Goal: Task Accomplishment & Management: Manage account settings

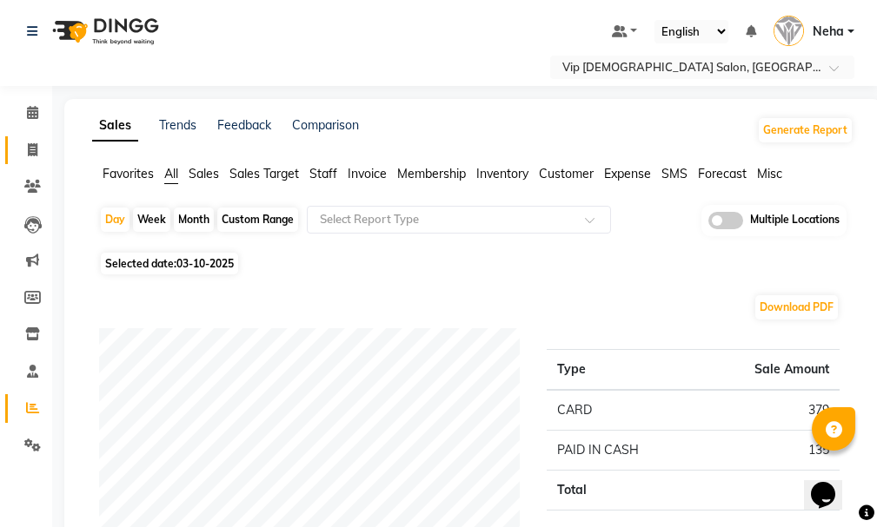
click at [31, 155] on icon at bounding box center [33, 149] width 10 height 13
select select "service"
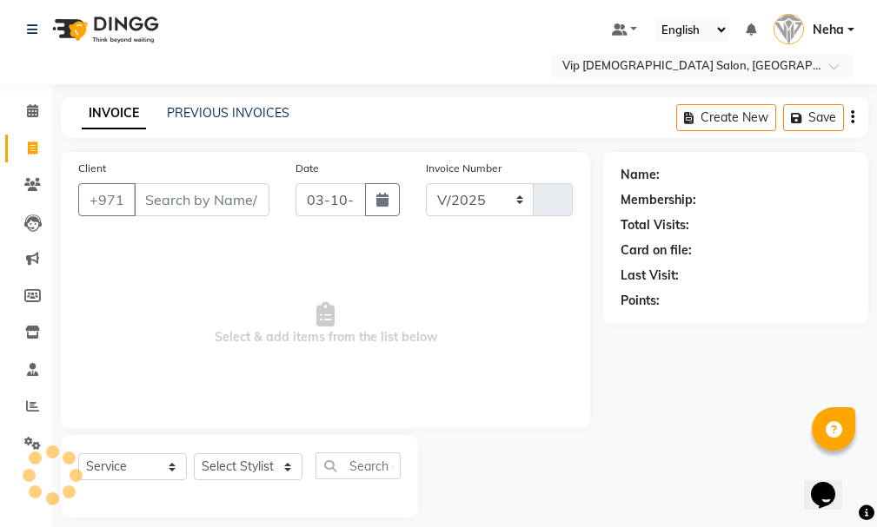
select select "8415"
type input "2118"
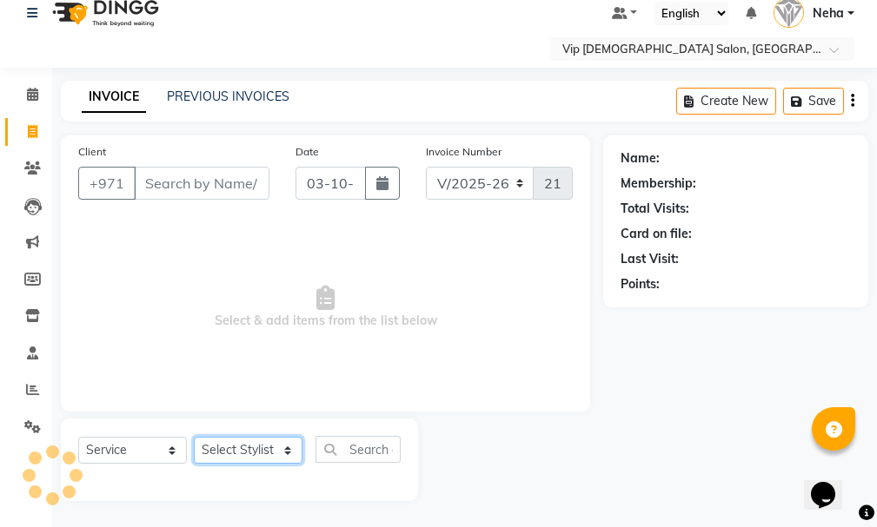
click at [239, 446] on select "Select Stylist" at bounding box center [248, 450] width 109 height 27
select select "81342"
click at [194, 437] on select "Select Stylist [PERSON_NAME] [PERSON_NAME] [PERSON_NAME] [PERSON_NAME] [PERSON_…" at bounding box center [248, 450] width 109 height 27
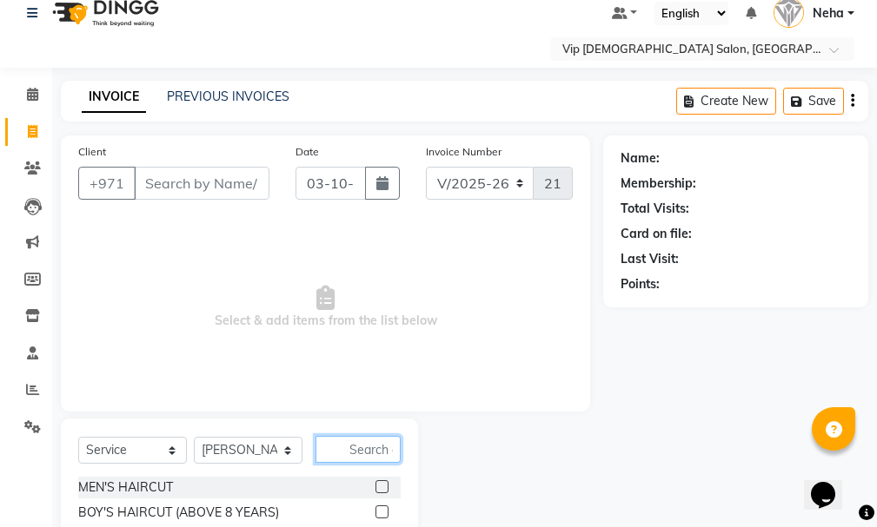
click at [348, 442] on input "text" at bounding box center [357, 449] width 85 height 27
type input "craf"
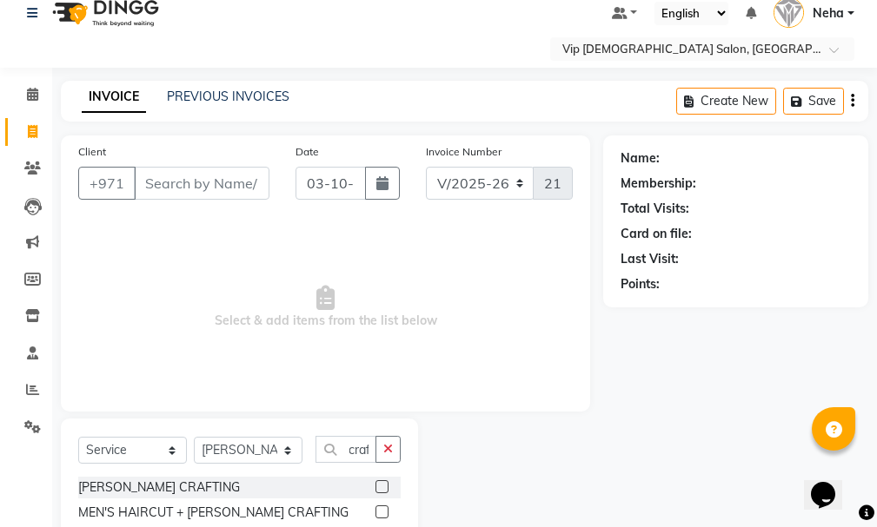
scroll to position [0, 0]
click at [385, 477] on div "Select Service Product Membership Package Voucher Prepaid Gift Card Select Styl…" at bounding box center [239, 485] width 357 height 133
click at [385, 480] on div at bounding box center [387, 488] width 25 height 22
click at [380, 480] on div at bounding box center [387, 488] width 25 height 22
click at [377, 485] on label at bounding box center [381, 486] width 13 height 13
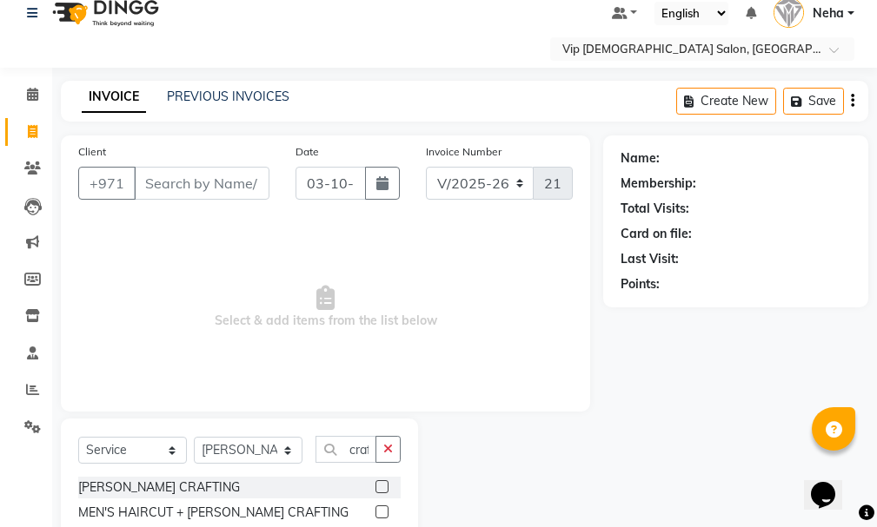
click at [377, 485] on input "checkbox" at bounding box center [380, 487] width 11 height 11
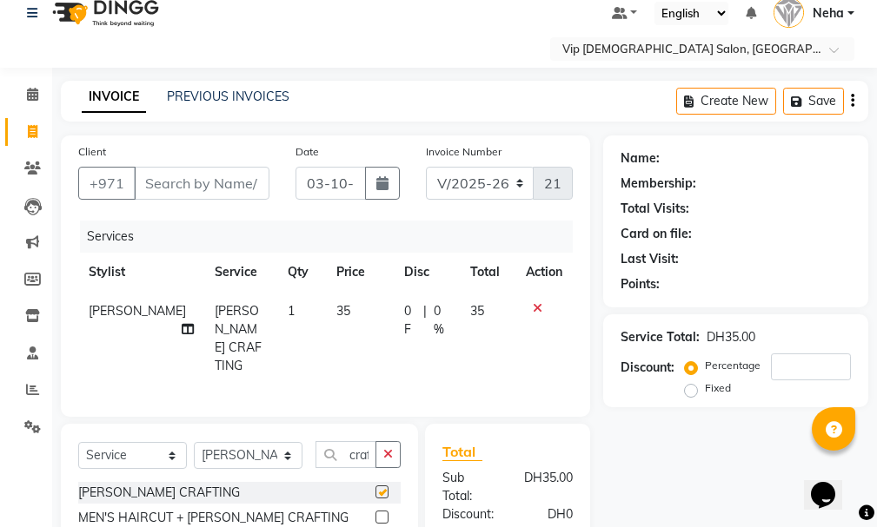
checkbox input "false"
click at [207, 190] on input "Client" at bounding box center [202, 183] width 136 height 33
click at [532, 299] on td at bounding box center [543, 339] width 57 height 94
click at [533, 306] on icon at bounding box center [538, 308] width 10 height 12
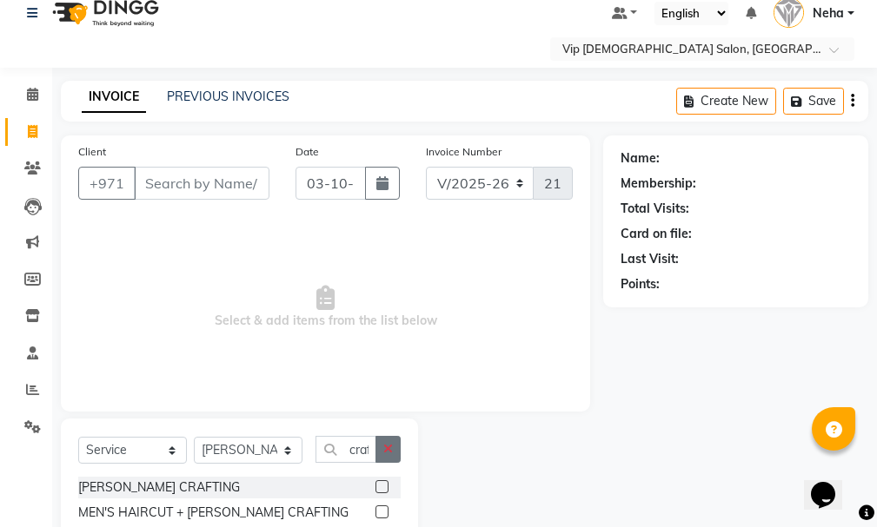
click at [379, 446] on button "button" at bounding box center [387, 449] width 25 height 27
type input "craf"
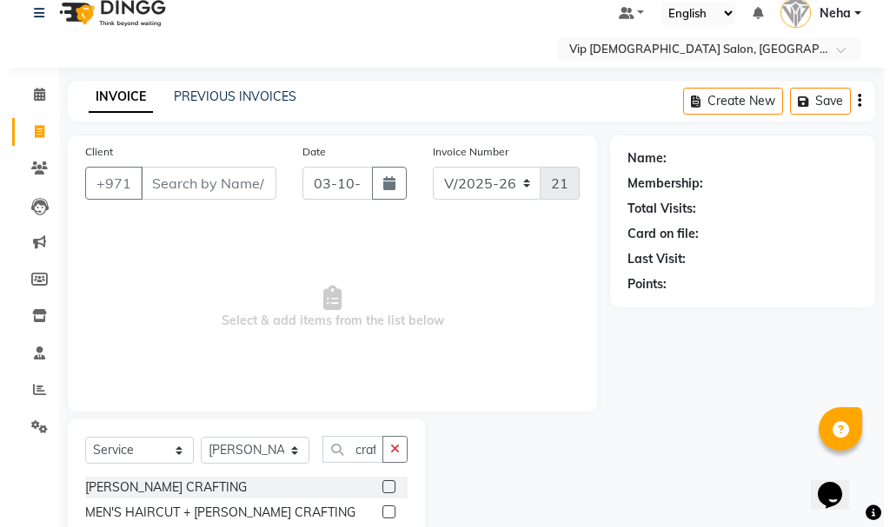
scroll to position [0, 0]
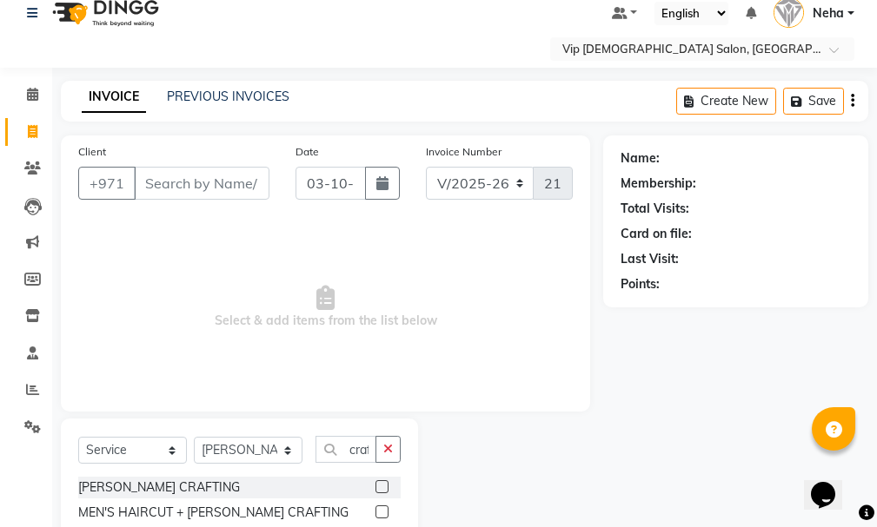
click at [383, 510] on label at bounding box center [381, 512] width 13 height 13
click at [383, 510] on input "checkbox" at bounding box center [380, 512] width 11 height 11
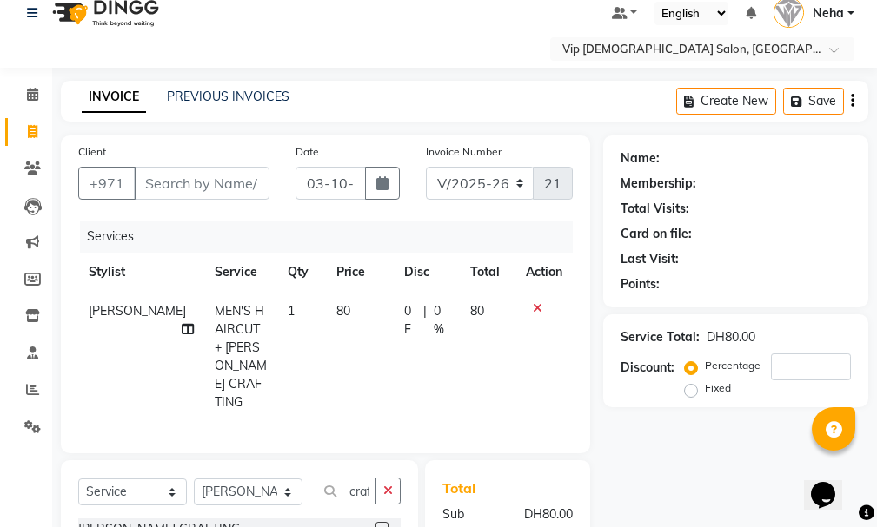
checkbox input "false"
click at [195, 183] on input "Client" at bounding box center [202, 183] width 136 height 33
type input "5"
type input "0"
type input "506513134"
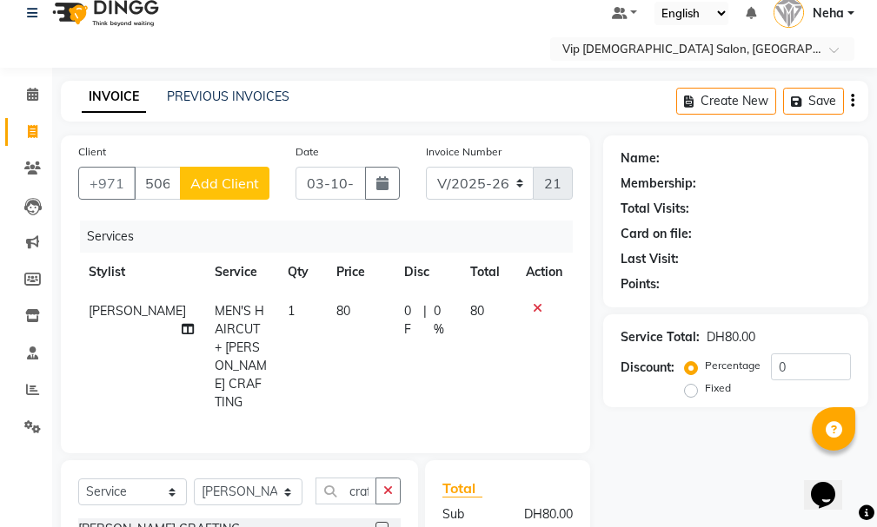
click at [230, 187] on span "Add Client" at bounding box center [224, 183] width 69 height 17
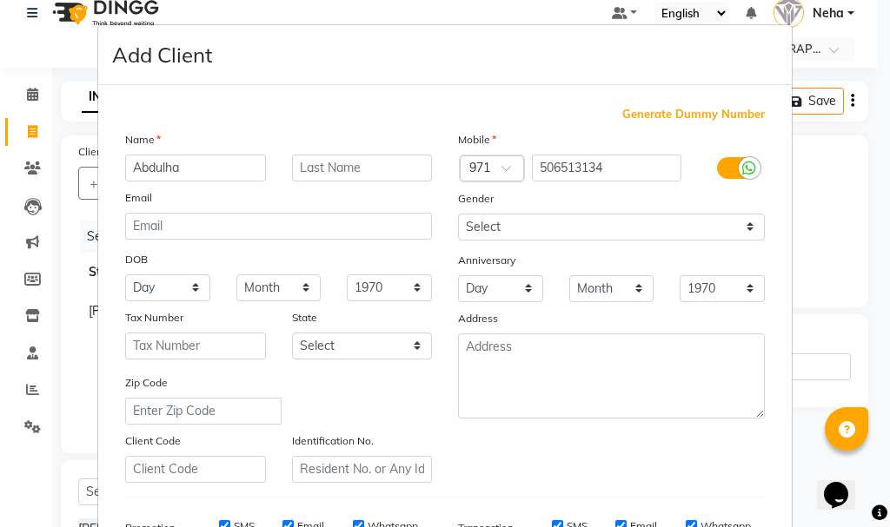
type input "Abdulha"
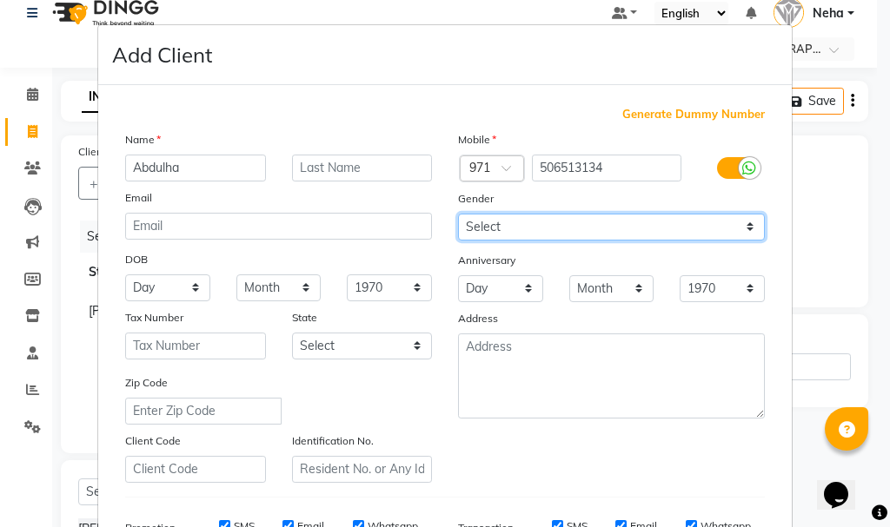
click at [543, 224] on select "Select [DEMOGRAPHIC_DATA] [DEMOGRAPHIC_DATA] Other Prefer Not To Say" at bounding box center [611, 227] width 307 height 27
select select "[DEMOGRAPHIC_DATA]"
click at [458, 214] on select "Select [DEMOGRAPHIC_DATA] [DEMOGRAPHIC_DATA] Other Prefer Not To Say" at bounding box center [611, 227] width 307 height 27
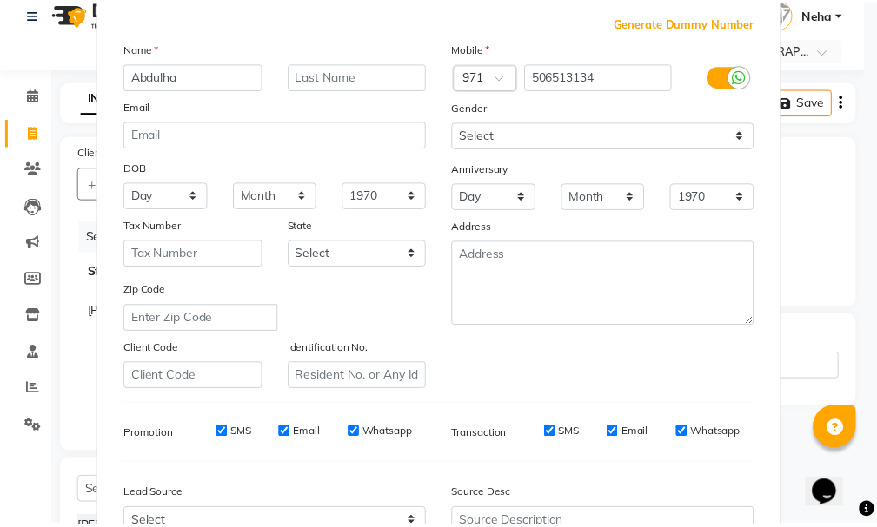
scroll to position [275, 0]
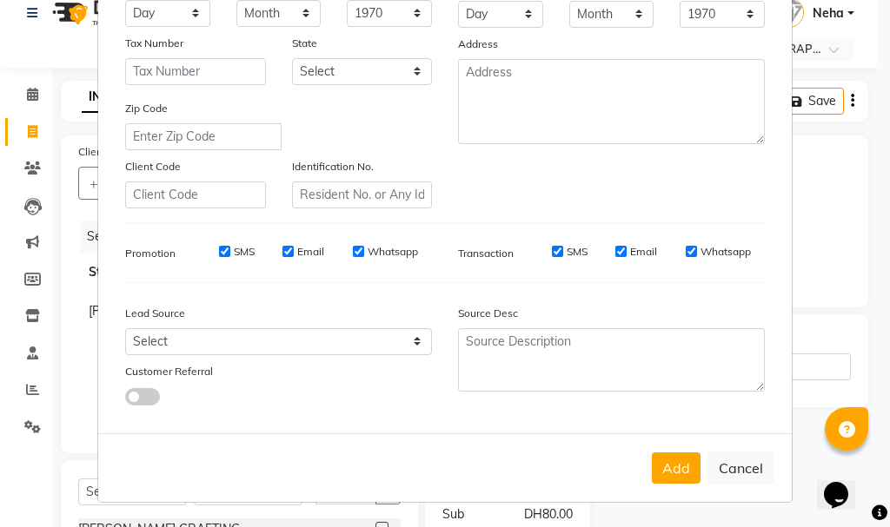
click at [663, 463] on button "Add" at bounding box center [676, 468] width 49 height 31
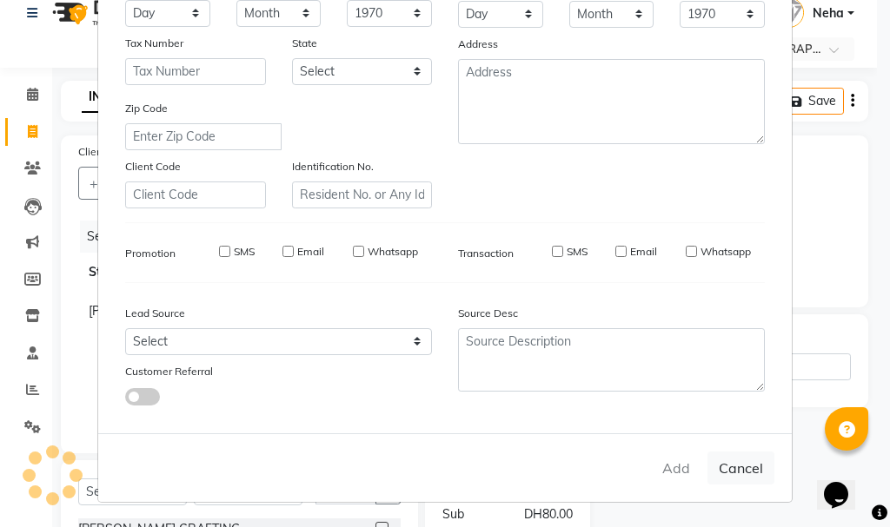
select select
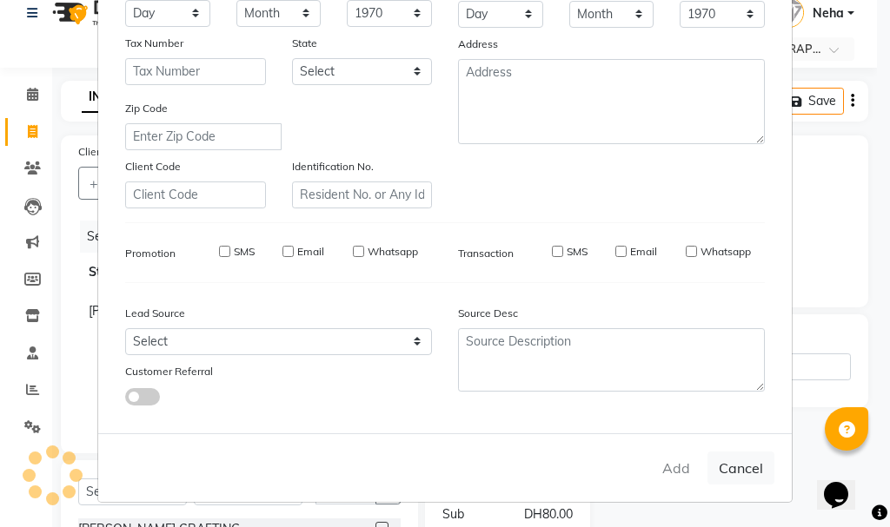
select select
checkbox input "false"
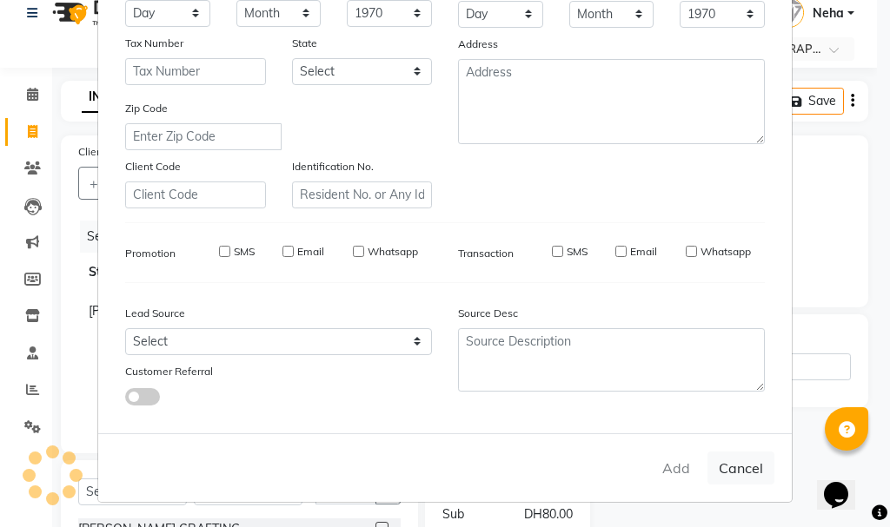
checkbox input "false"
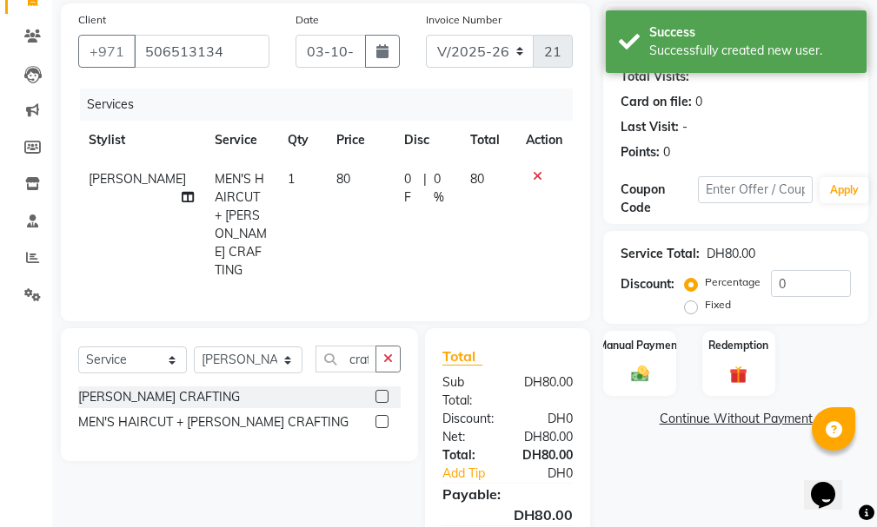
scroll to position [230, 0]
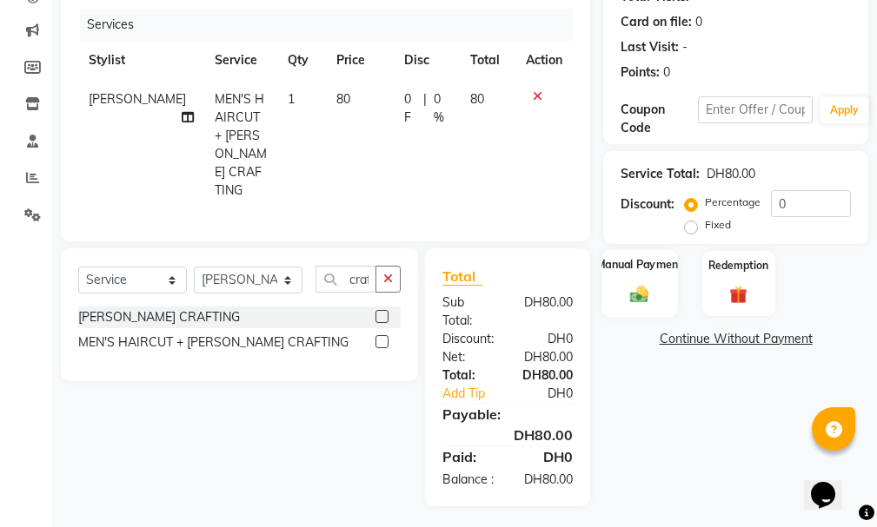
click at [635, 275] on div "Manual Payment" at bounding box center [640, 283] width 76 height 68
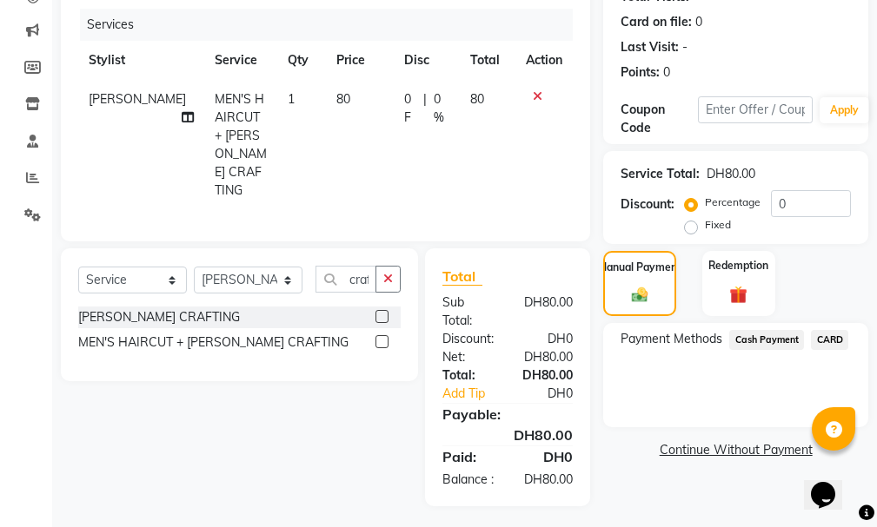
click at [831, 336] on span "CARD" at bounding box center [829, 340] width 37 height 20
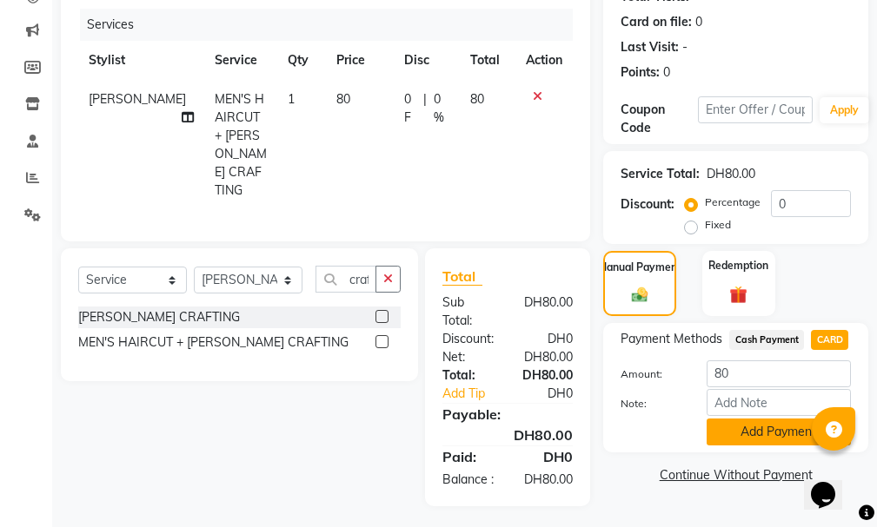
click at [760, 427] on button "Add Payment" at bounding box center [778, 432] width 144 height 27
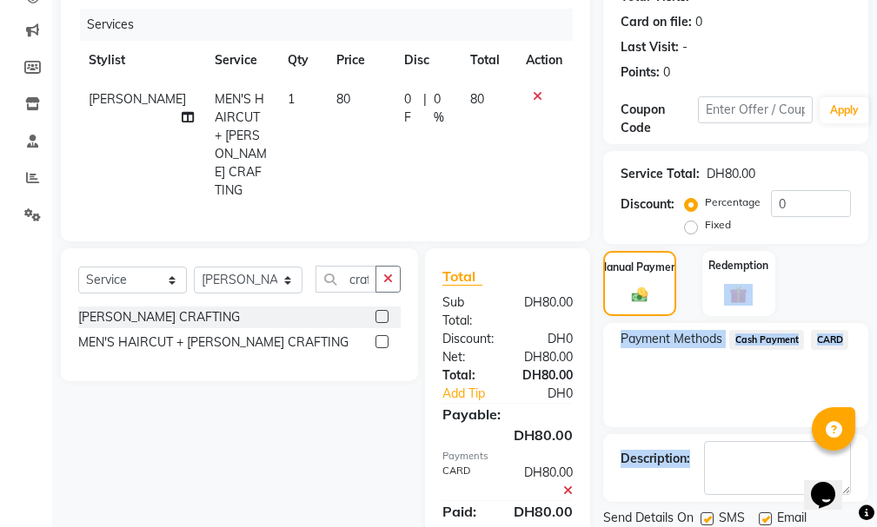
drag, startPoint x: 877, startPoint y: 310, endPoint x: 872, endPoint y: 430, distance: 120.0
click at [872, 430] on div "Name: [PERSON_NAME] Membership: No Active Membership Total Visits: Card on file…" at bounding box center [742, 243] width 278 height 638
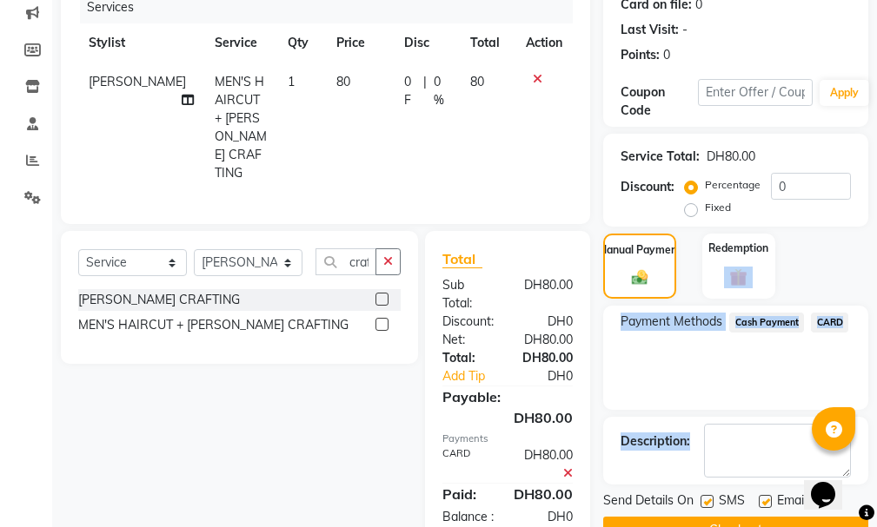
scroll to position [290, 0]
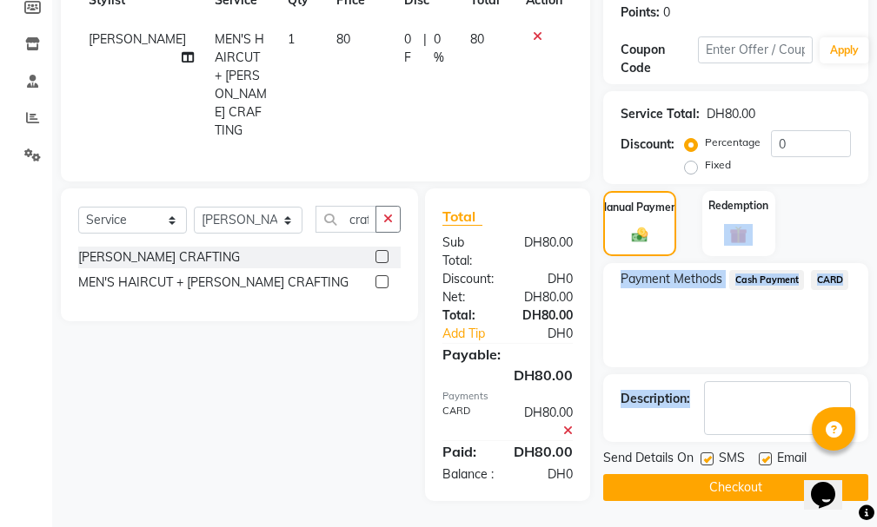
click at [749, 487] on button "Checkout" at bounding box center [735, 487] width 265 height 27
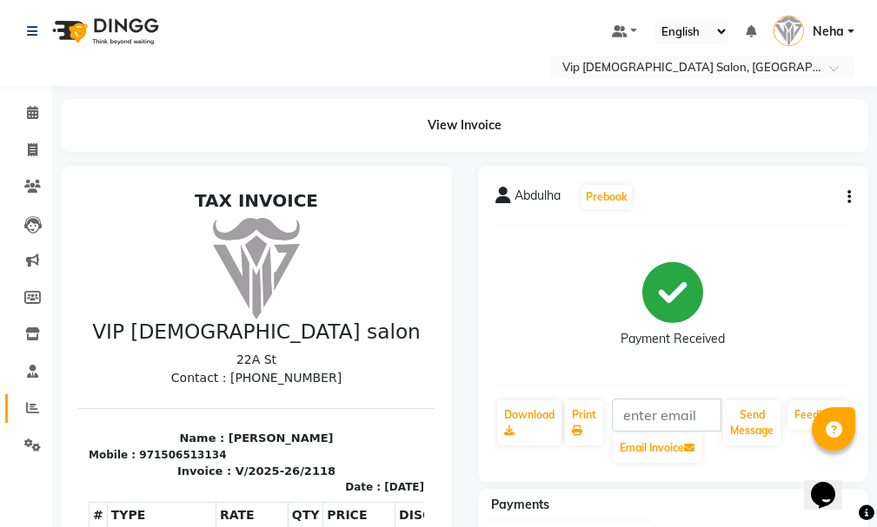
click at [31, 409] on icon at bounding box center [32, 407] width 13 height 13
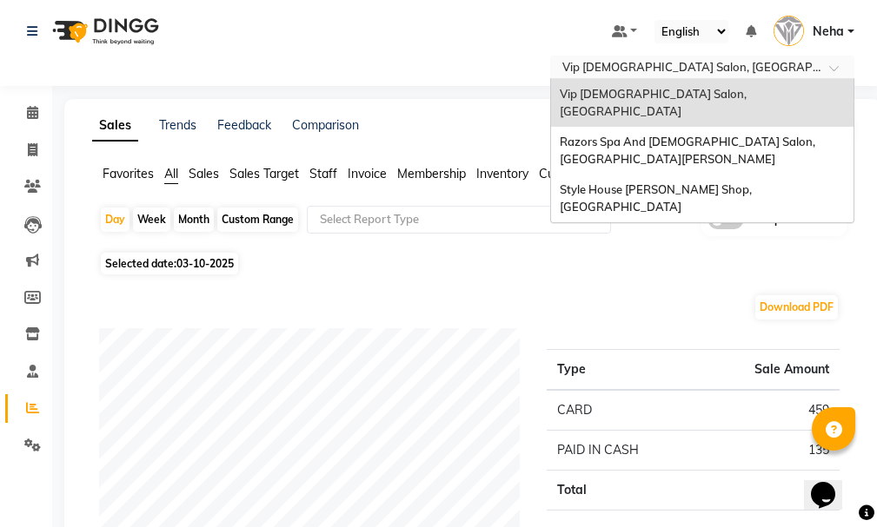
click at [738, 60] on input "text" at bounding box center [685, 68] width 252 height 17
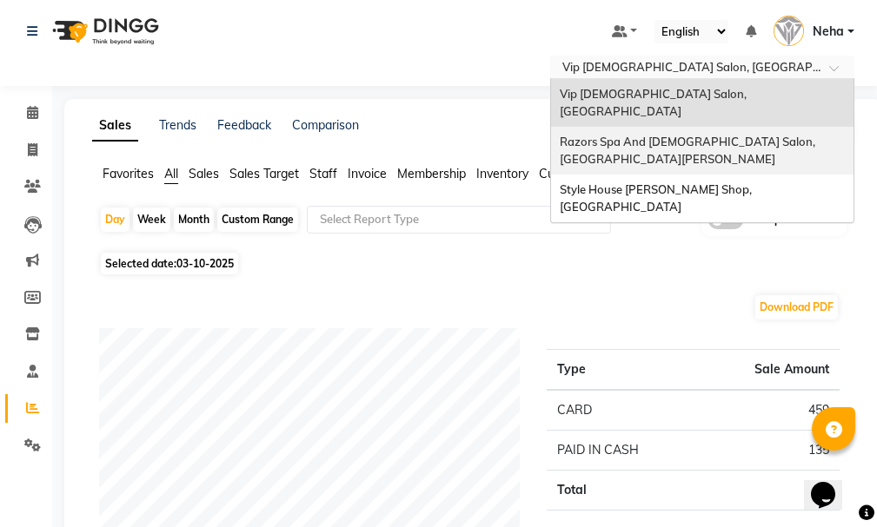
click at [690, 127] on div "Razors Spa And [DEMOGRAPHIC_DATA] Salon, [GEOGRAPHIC_DATA][PERSON_NAME]" at bounding box center [702, 151] width 302 height 48
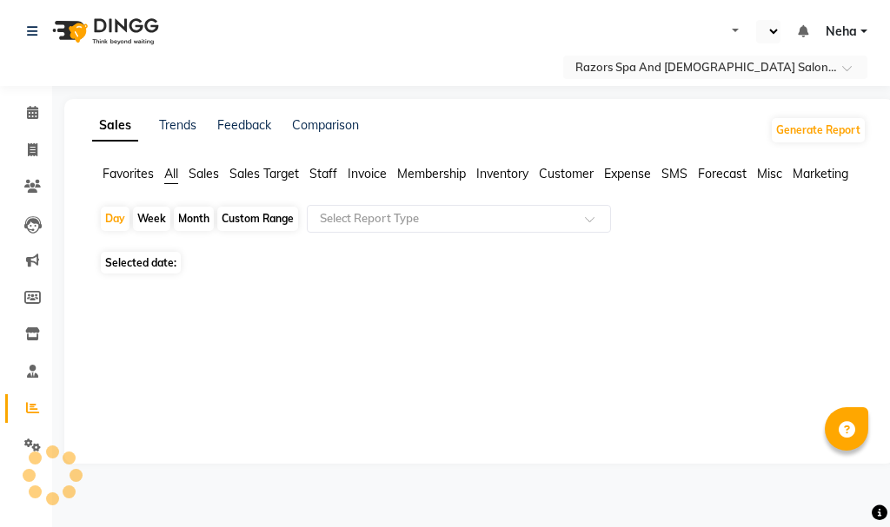
select select "en"
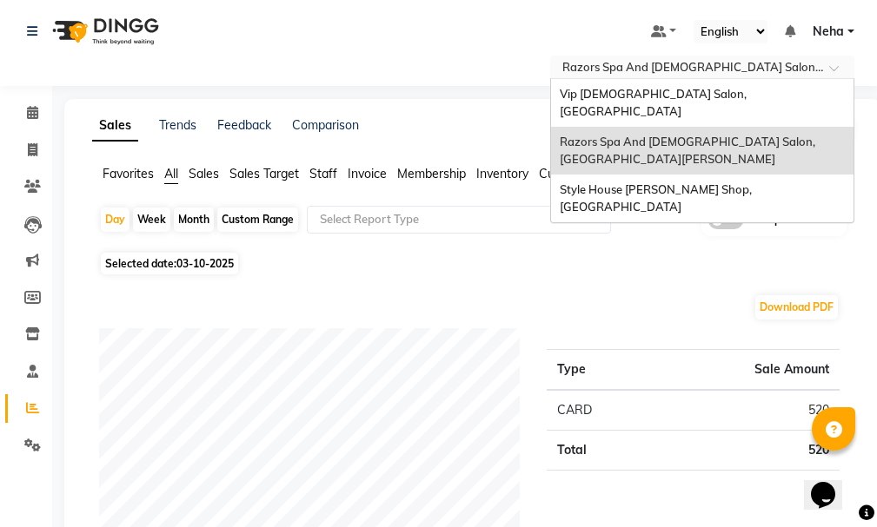
click at [775, 63] on input "text" at bounding box center [685, 68] width 252 height 17
click at [750, 98] on div "Vip [DEMOGRAPHIC_DATA] Salon, [GEOGRAPHIC_DATA]" at bounding box center [702, 103] width 302 height 48
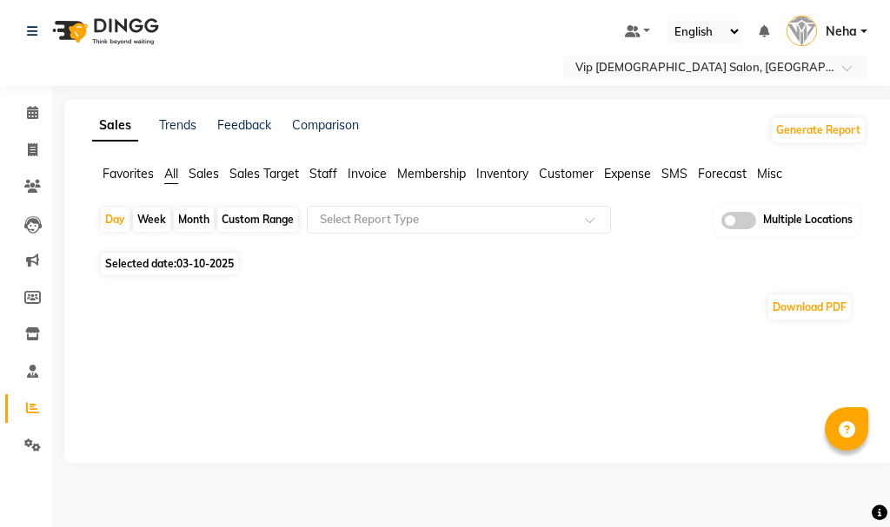
select select "en"
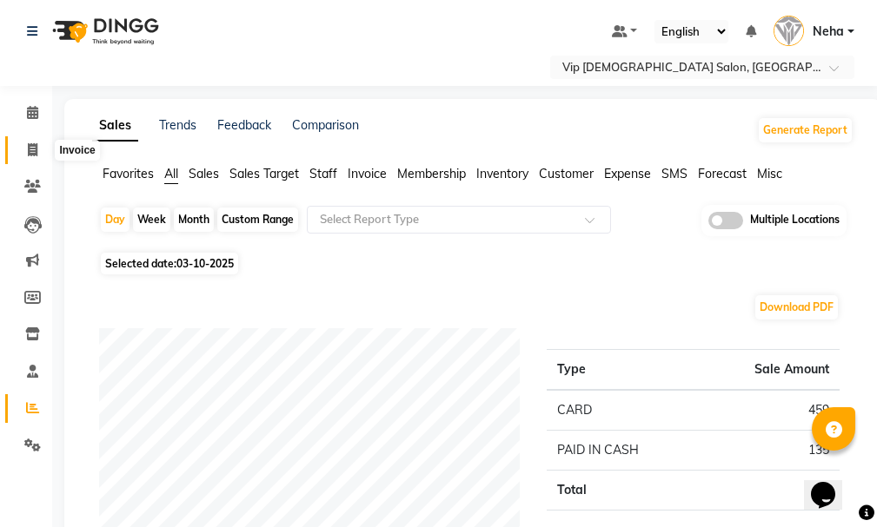
click at [28, 153] on icon at bounding box center [33, 149] width 10 height 13
select select "8415"
select select "service"
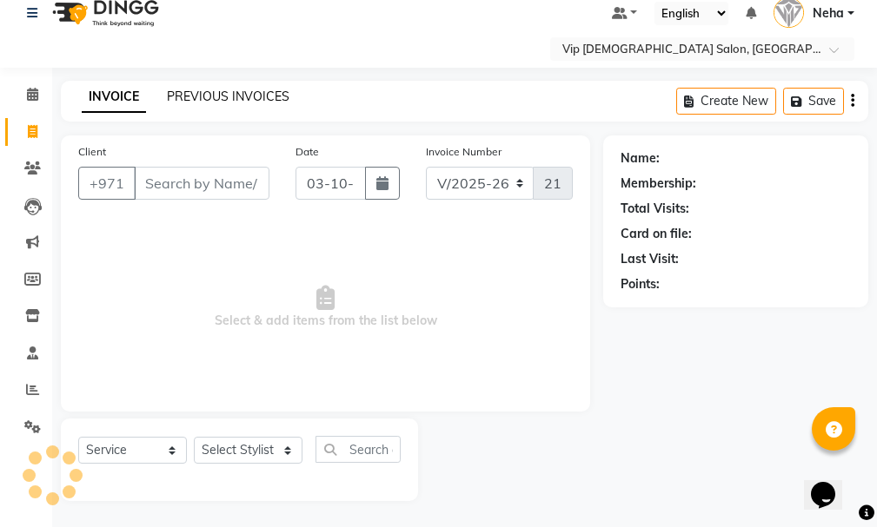
click at [248, 95] on link "PREVIOUS INVOICES" at bounding box center [228, 97] width 122 height 16
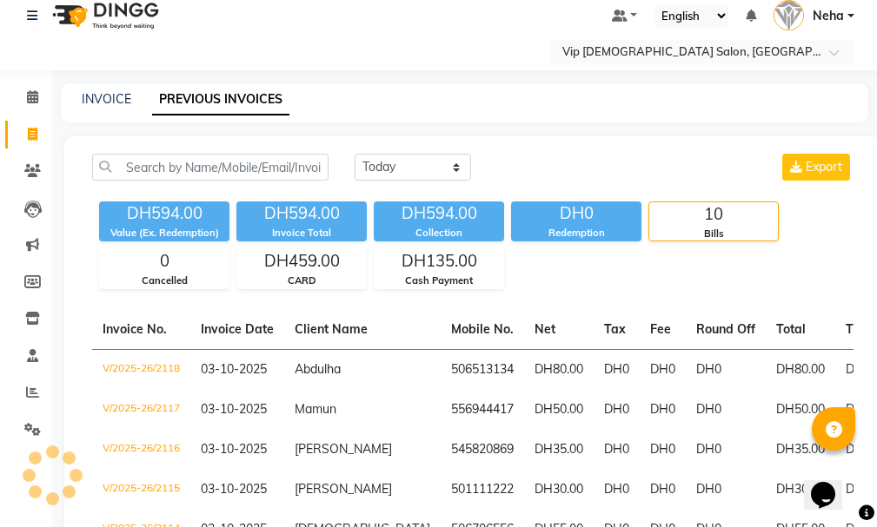
scroll to position [18, 0]
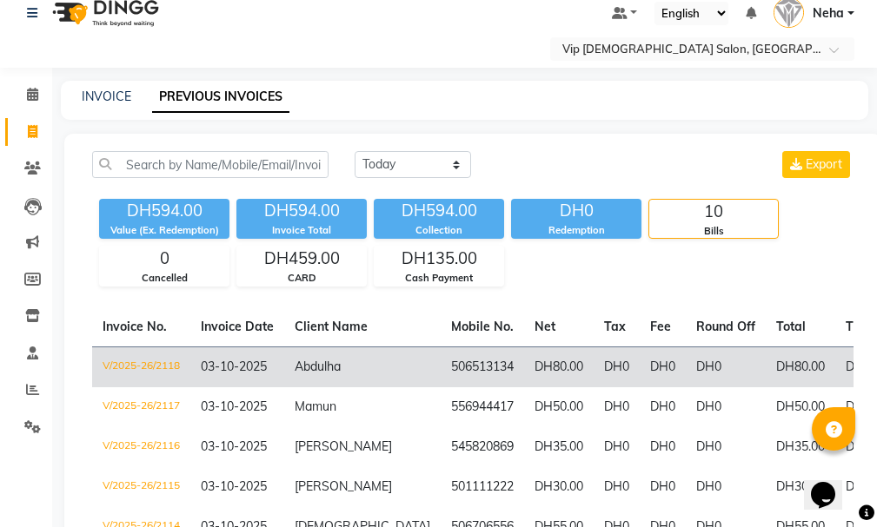
click at [147, 366] on td "V/2025-26/2118" at bounding box center [141, 367] width 98 height 41
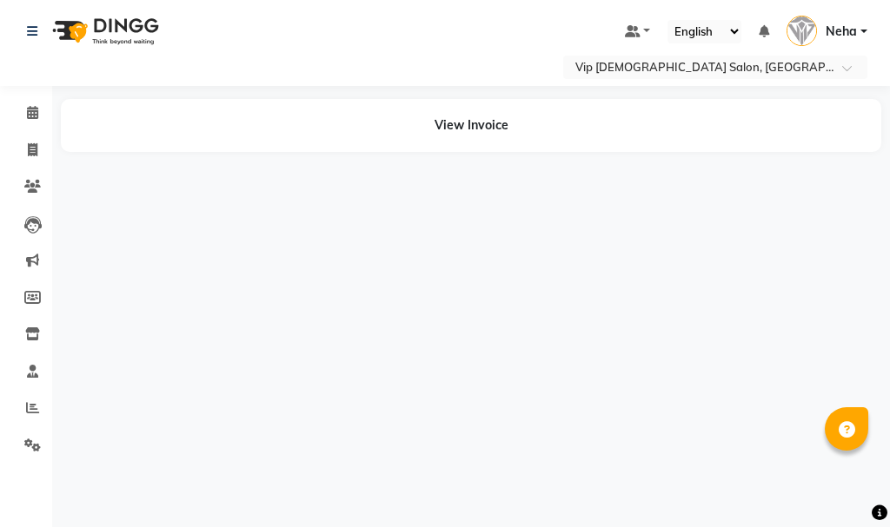
select select "en"
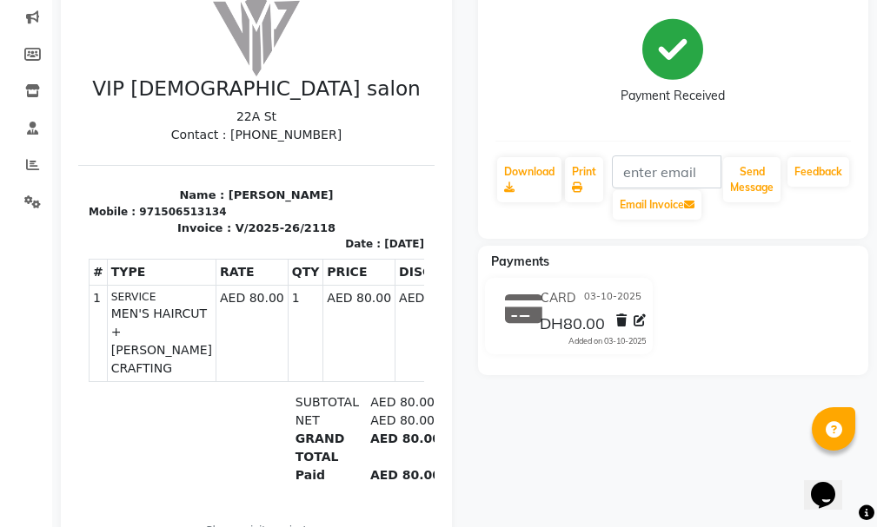
scroll to position [248, 0]
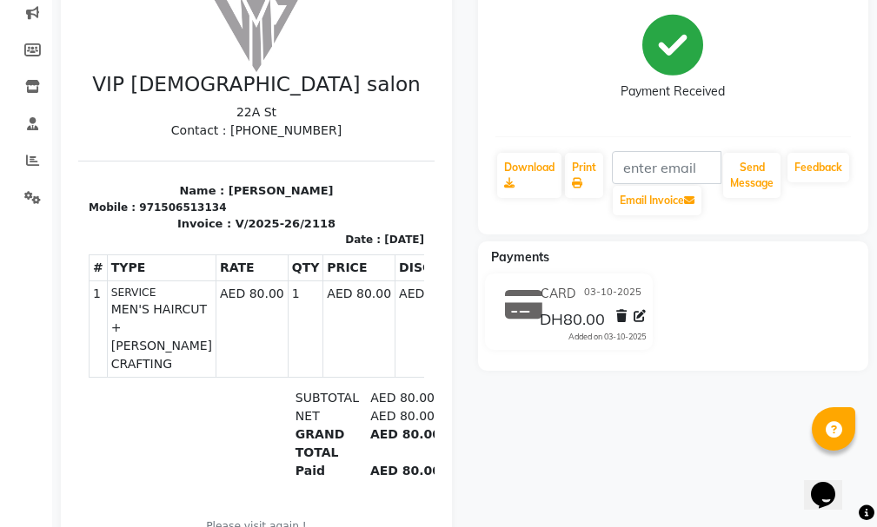
click at [636, 318] on icon at bounding box center [639, 316] width 12 height 12
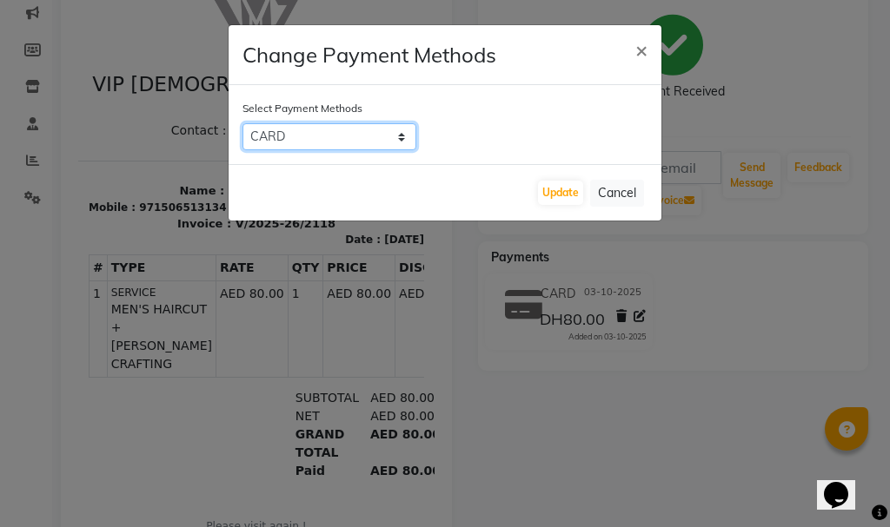
click at [376, 140] on select "Cash Payment CARD" at bounding box center [329, 136] width 174 height 27
select select "114"
click at [242, 123] on select "Cash Payment CARD" at bounding box center [329, 136] width 174 height 27
click at [615, 186] on button "Cancel" at bounding box center [617, 193] width 54 height 27
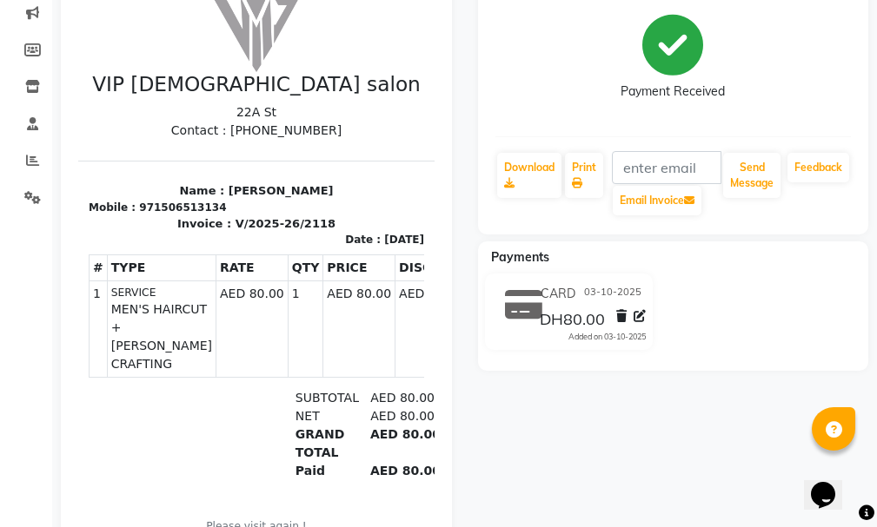
click at [645, 316] on icon at bounding box center [639, 316] width 12 height 12
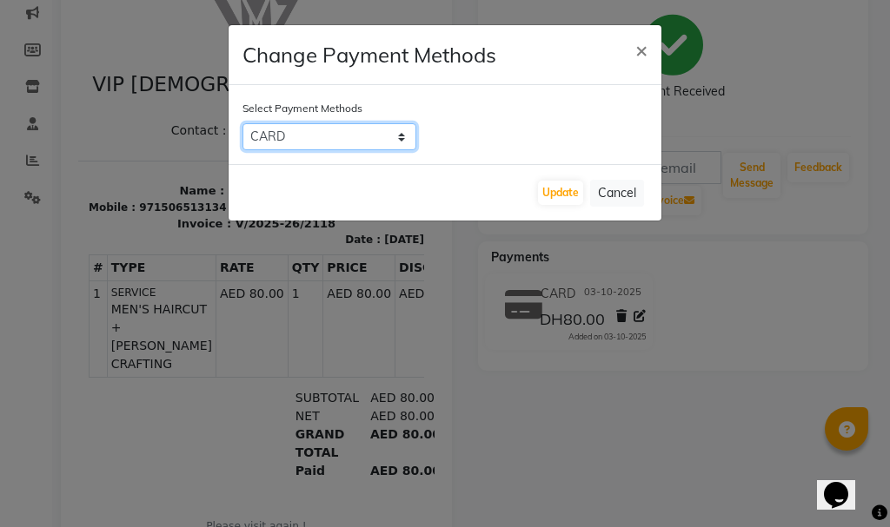
click at [367, 143] on select "Cash Payment CARD" at bounding box center [329, 136] width 174 height 27
select select "114"
click at [242, 123] on select "Cash Payment CARD" at bounding box center [329, 136] width 174 height 27
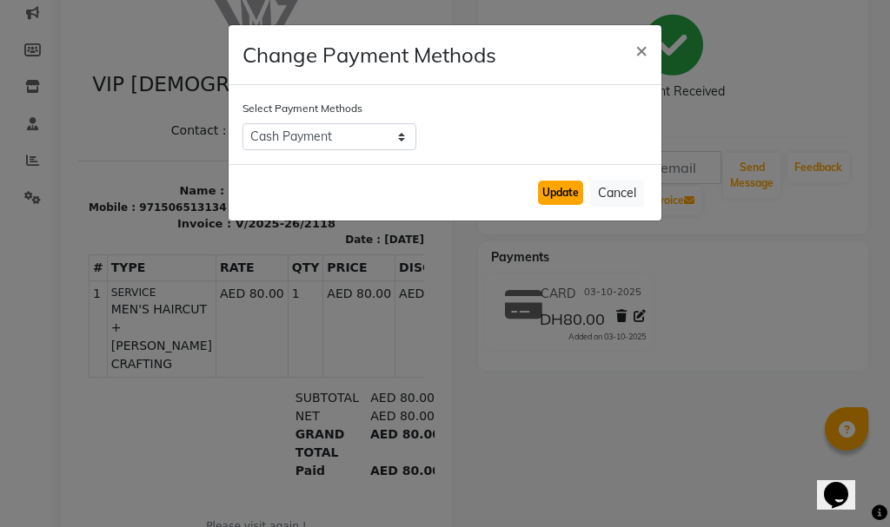
click at [557, 182] on button "Update" at bounding box center [560, 193] width 45 height 24
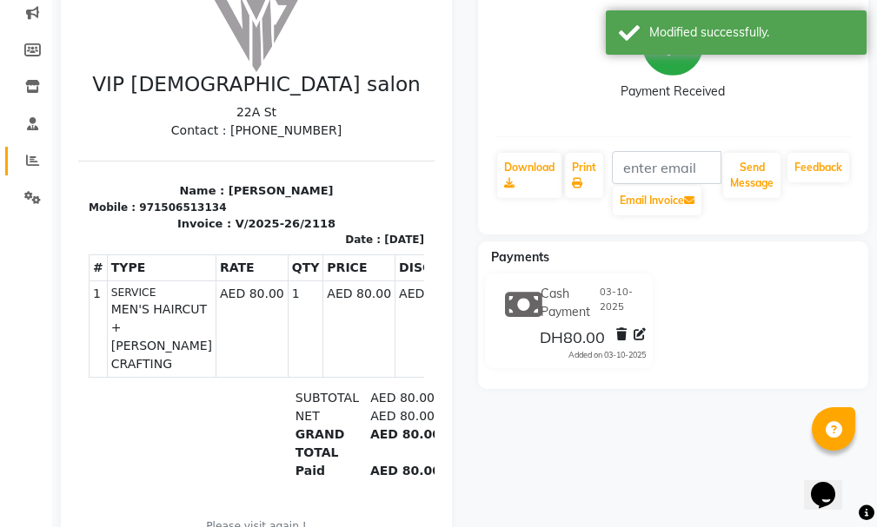
click at [38, 163] on span at bounding box center [32, 161] width 30 height 20
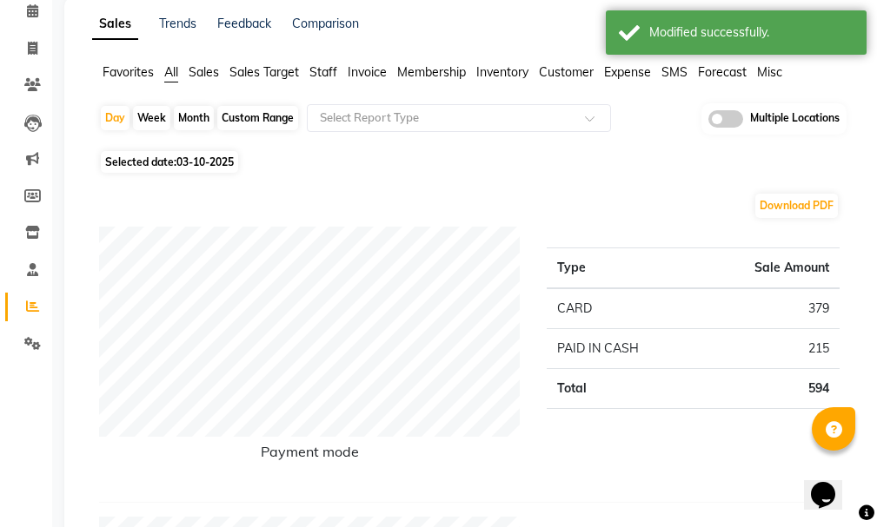
scroll to position [109, 0]
